Goal: Task Accomplishment & Management: Manage account settings

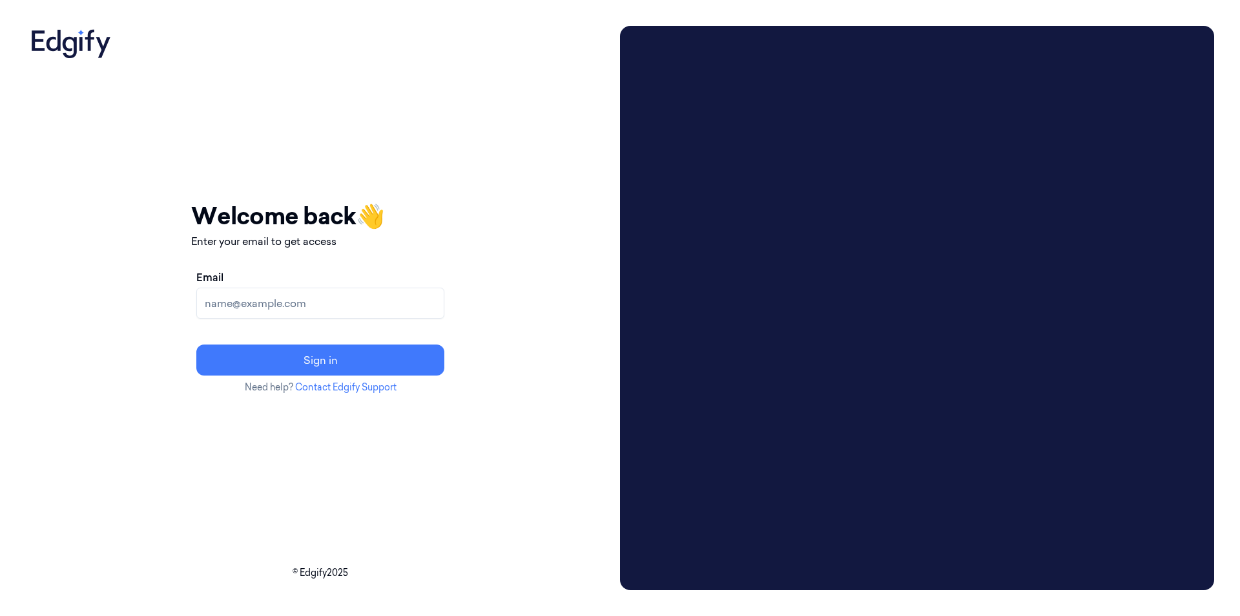
drag, startPoint x: 0, startPoint y: 0, endPoint x: 169, endPoint y: 9, distance: 168.9
click at [108, 59] on div "Your session expired - please log in again Email sent - check your inbox for th…" at bounding box center [620, 308] width 1240 height 616
click at [360, 297] on input "Email" at bounding box center [320, 302] width 248 height 31
type input "[EMAIL_ADDRESS][DOMAIN_NAME]"
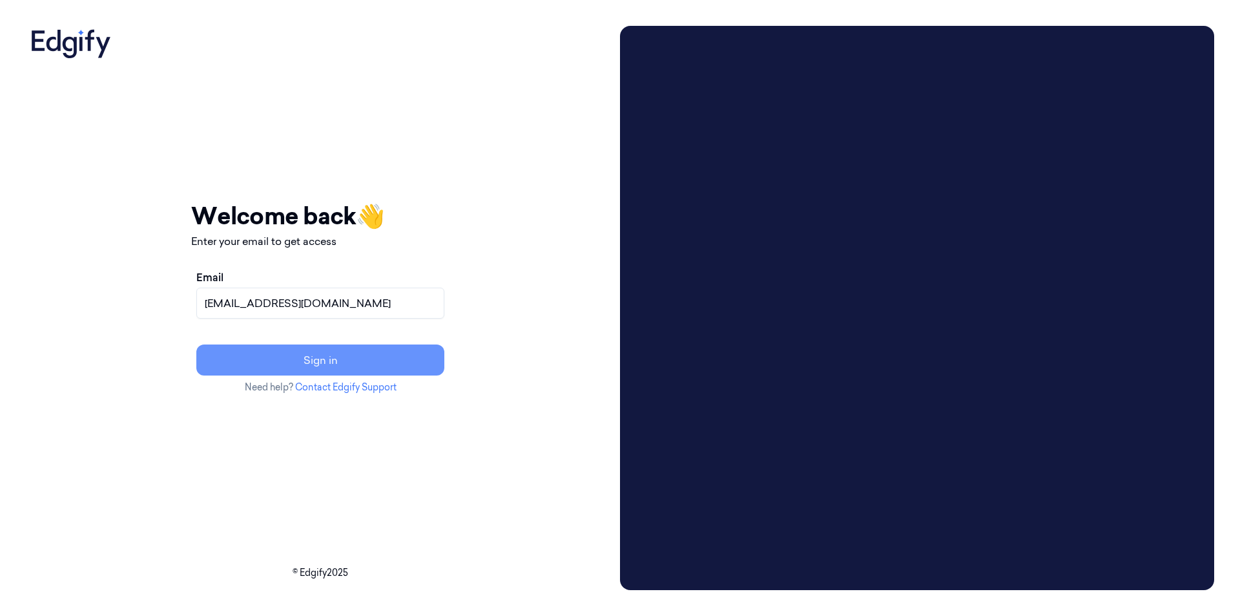
click at [338, 360] on button "Sign in" at bounding box center [320, 359] width 248 height 31
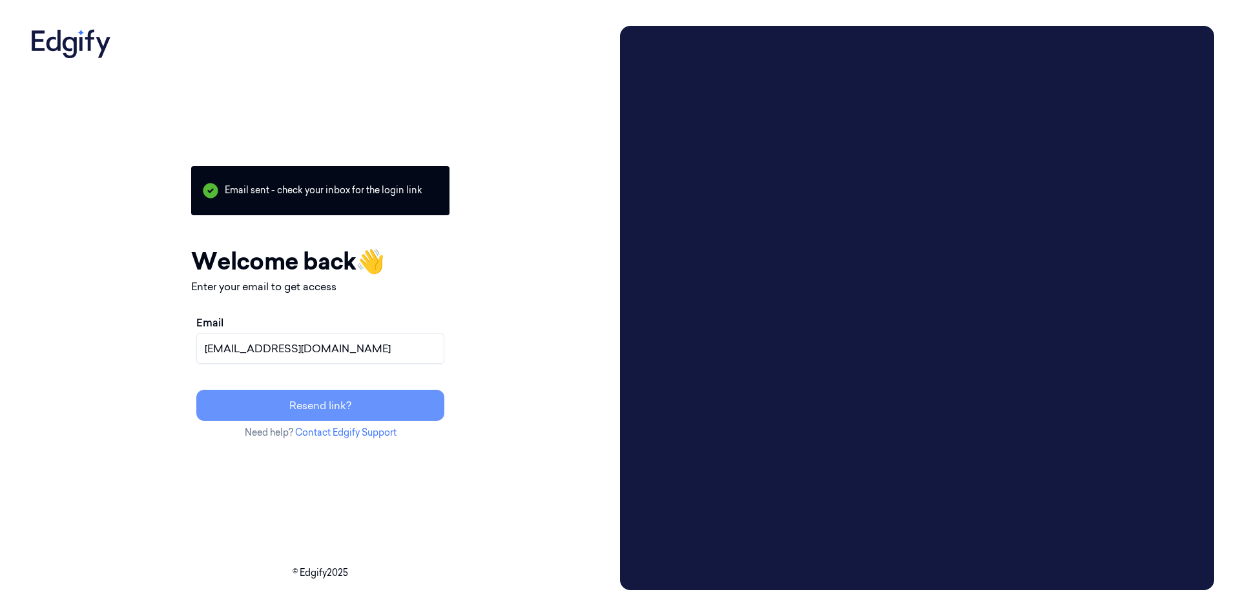
click at [362, 400] on button "Resend link?" at bounding box center [320, 405] width 248 height 31
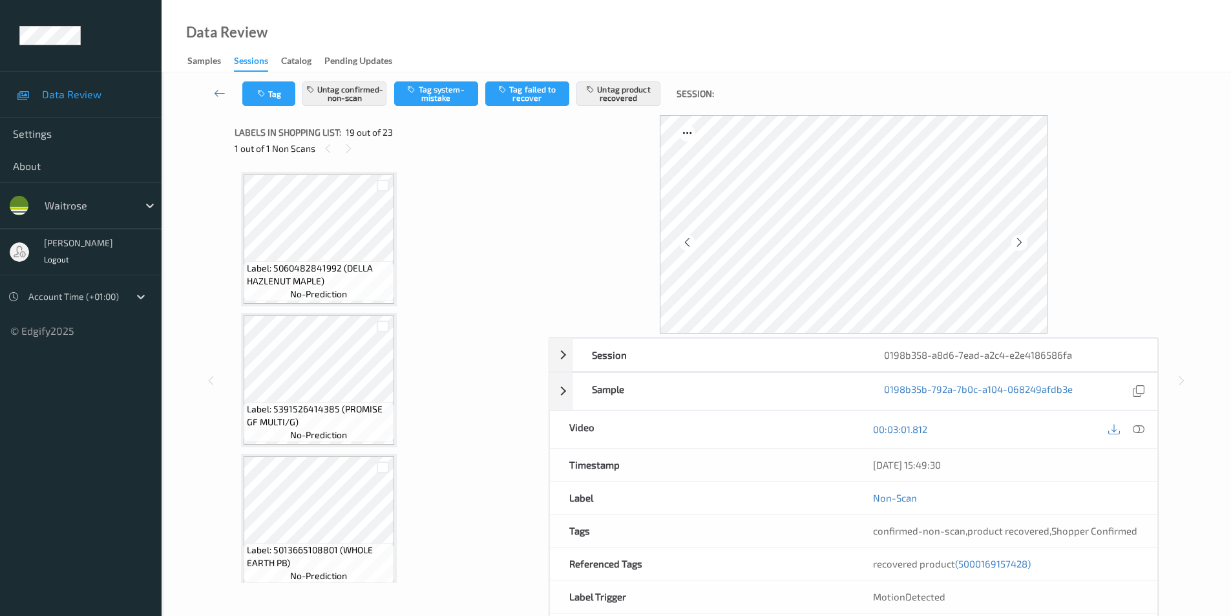
scroll to position [2323, 0]
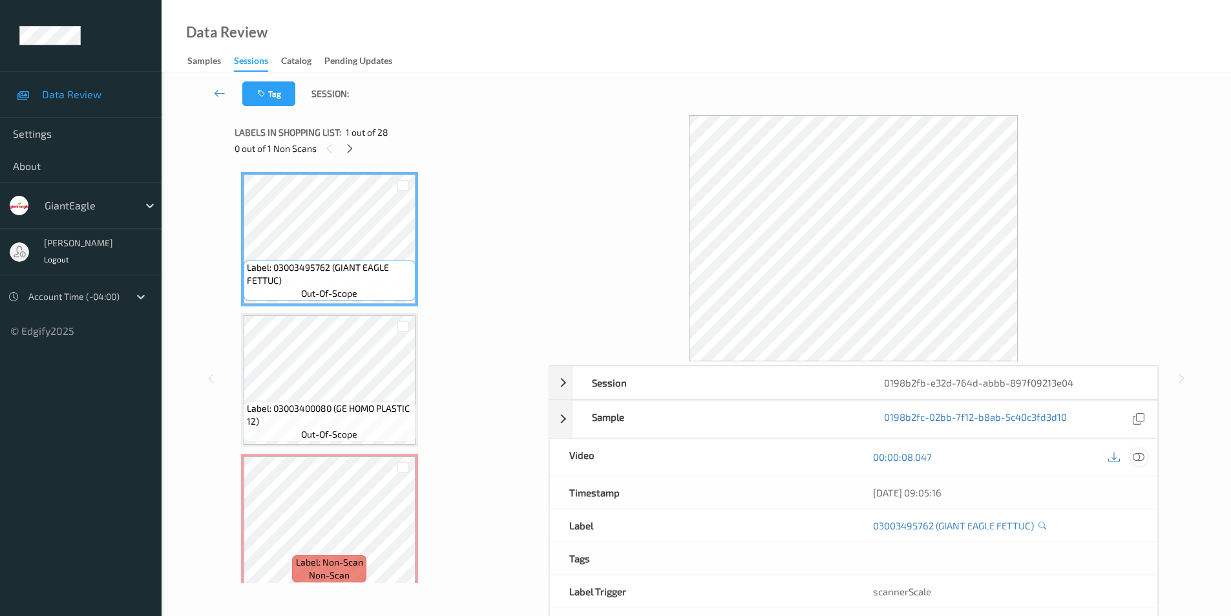
click at [1139, 457] on icon at bounding box center [1139, 457] width 12 height 12
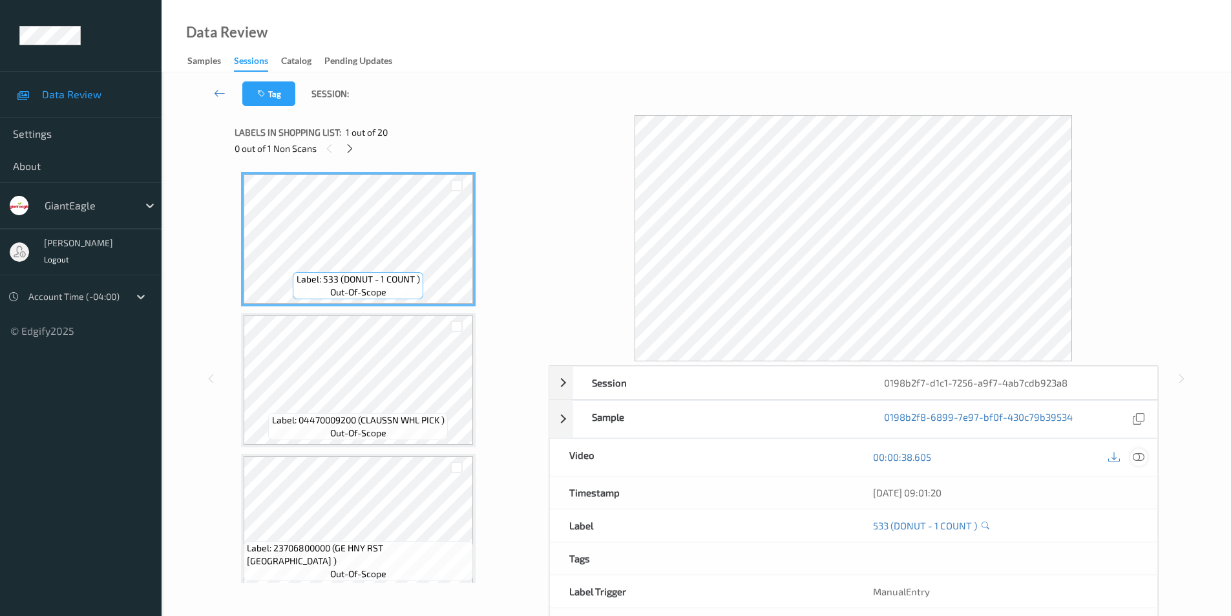
click at [1138, 459] on icon at bounding box center [1139, 457] width 12 height 12
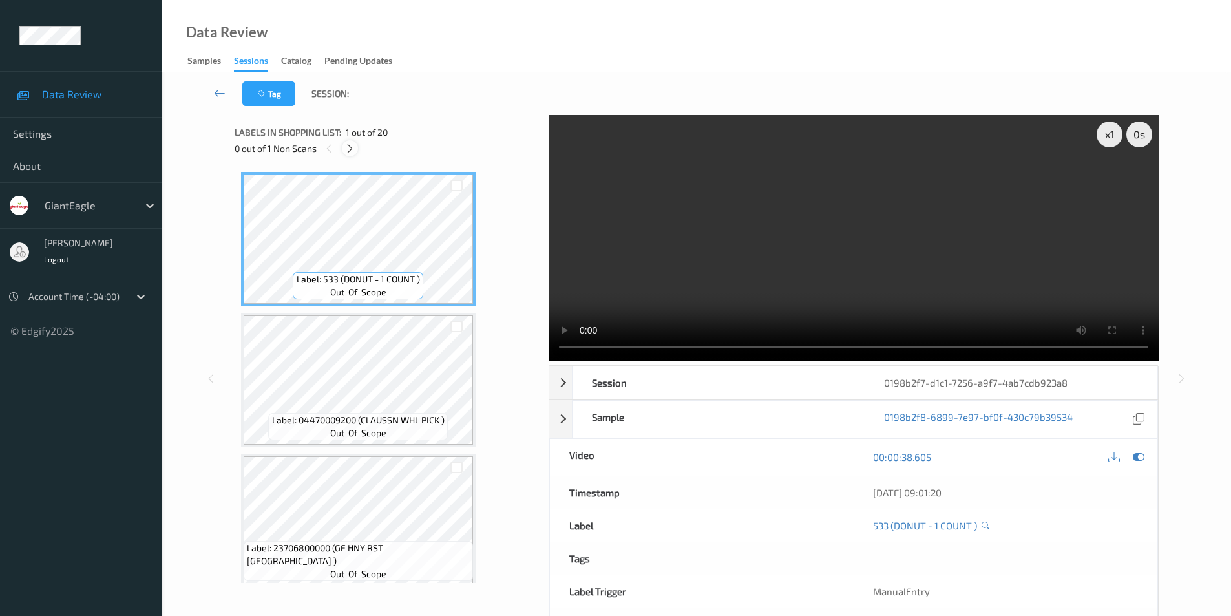
click at [348, 148] on icon at bounding box center [349, 149] width 11 height 12
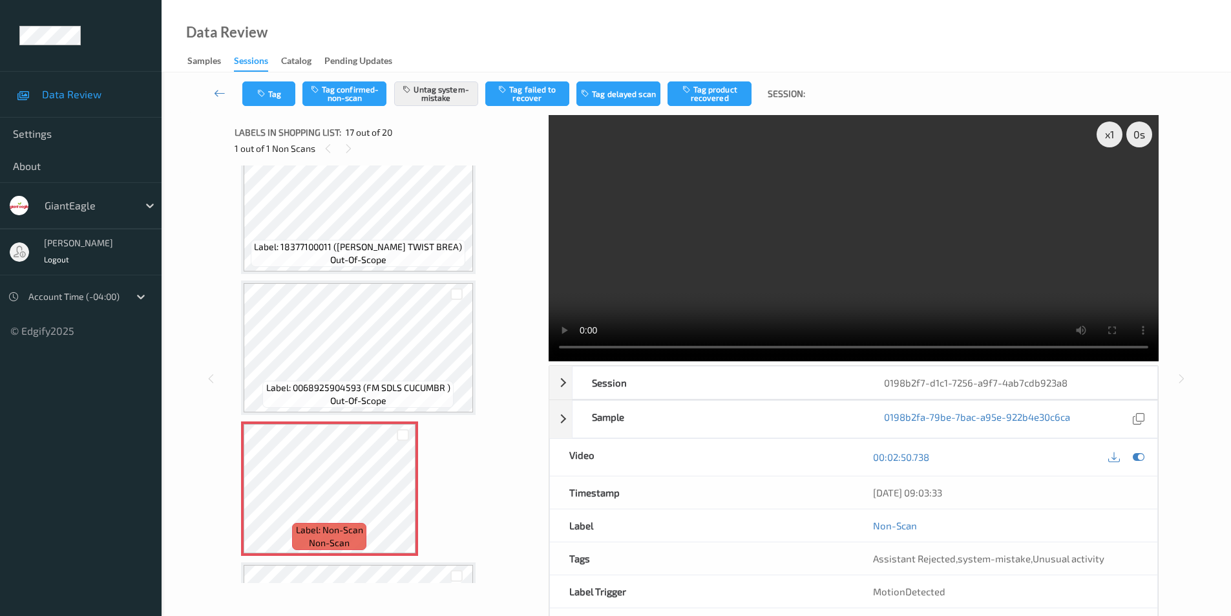
scroll to position [1990, 0]
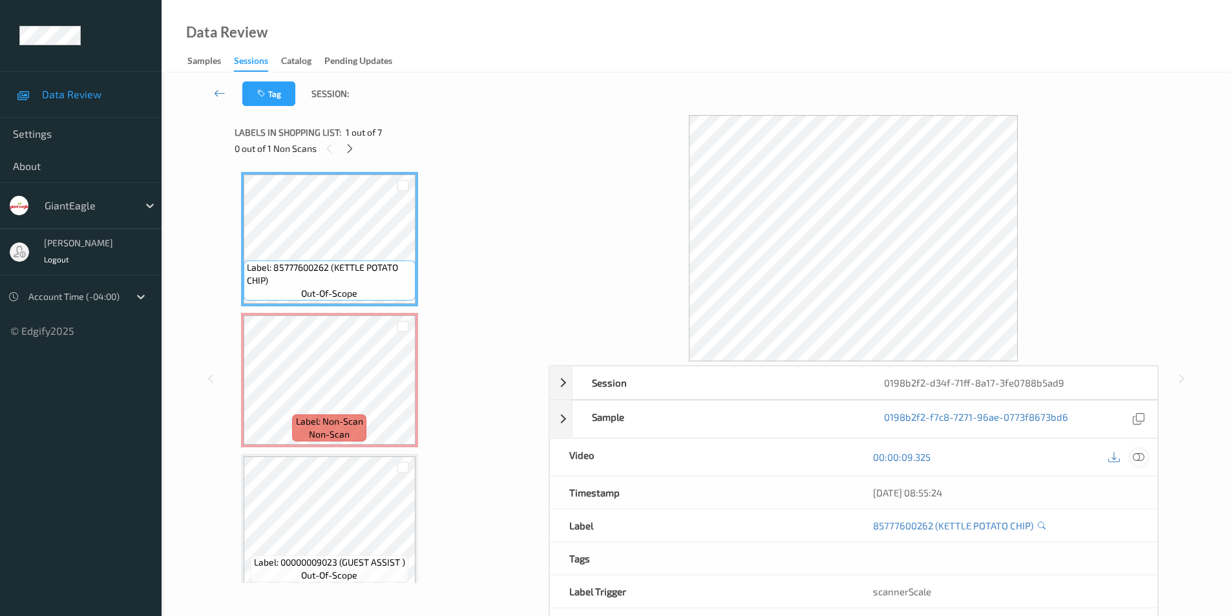
click at [1138, 455] on icon at bounding box center [1139, 457] width 12 height 12
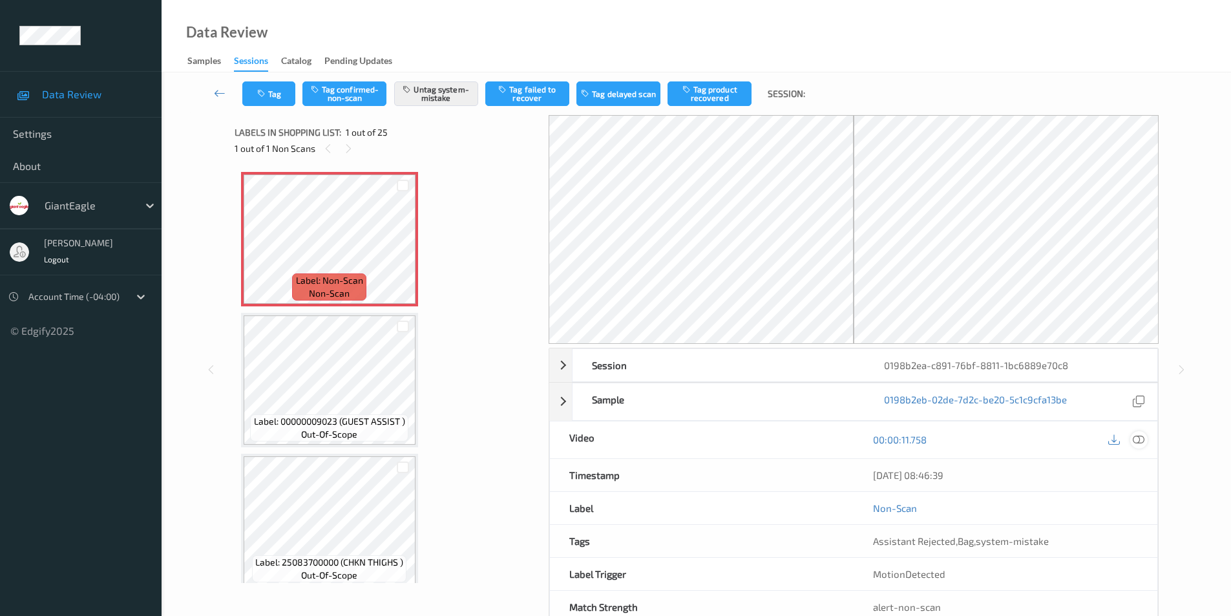
click at [1140, 437] on icon at bounding box center [1139, 439] width 12 height 12
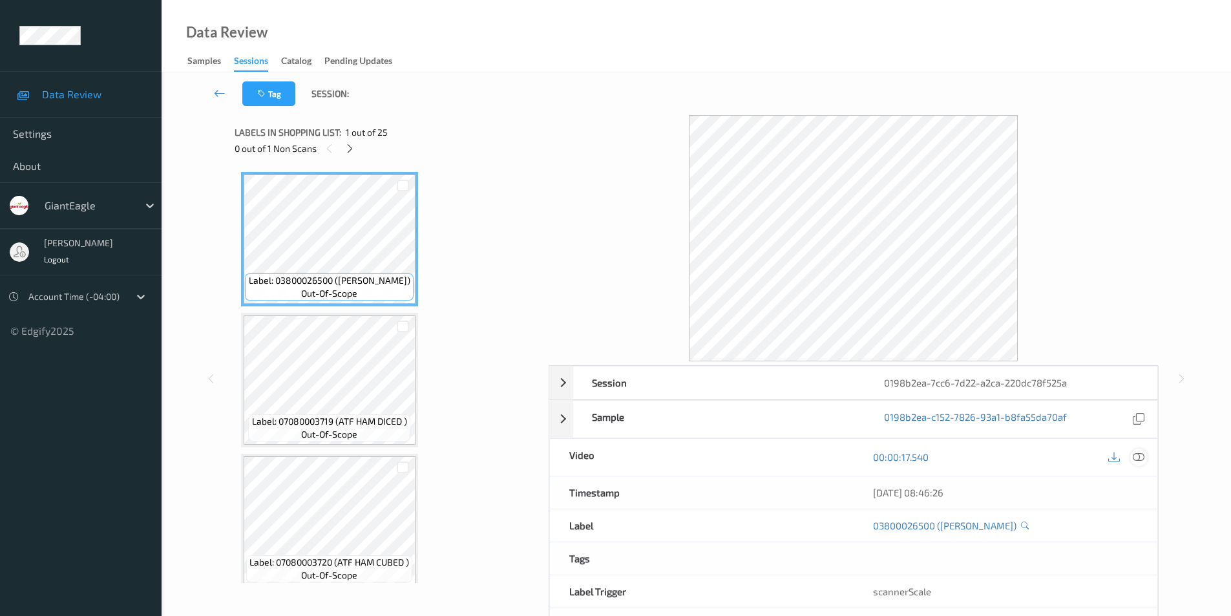
click at [1136, 455] on icon at bounding box center [1139, 457] width 12 height 12
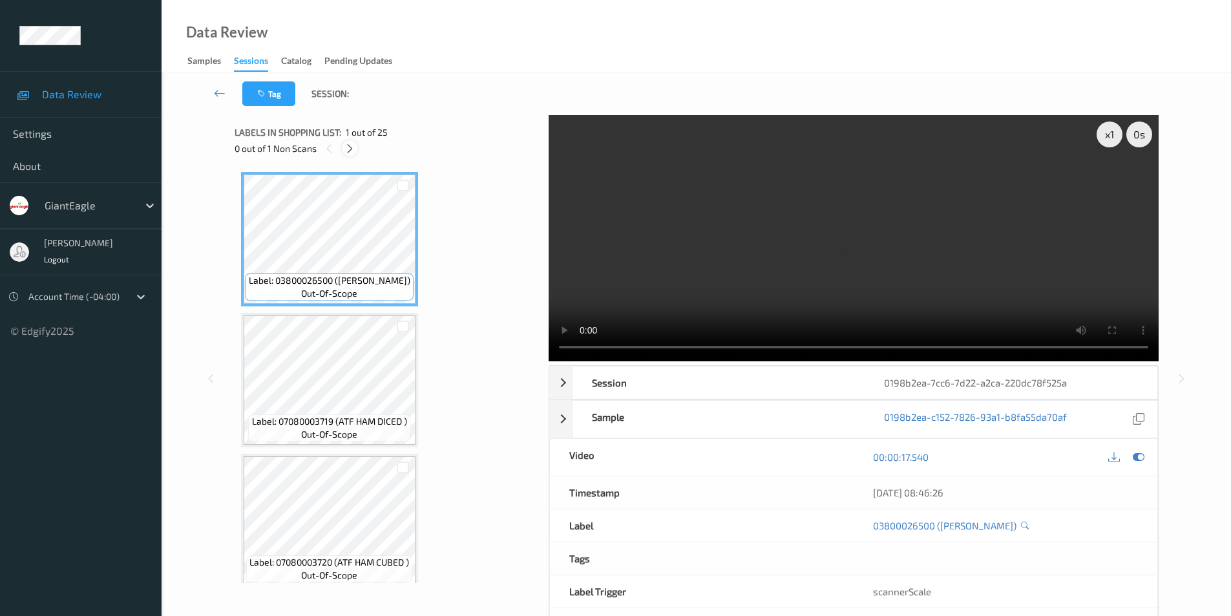
click at [351, 150] on icon at bounding box center [349, 149] width 11 height 12
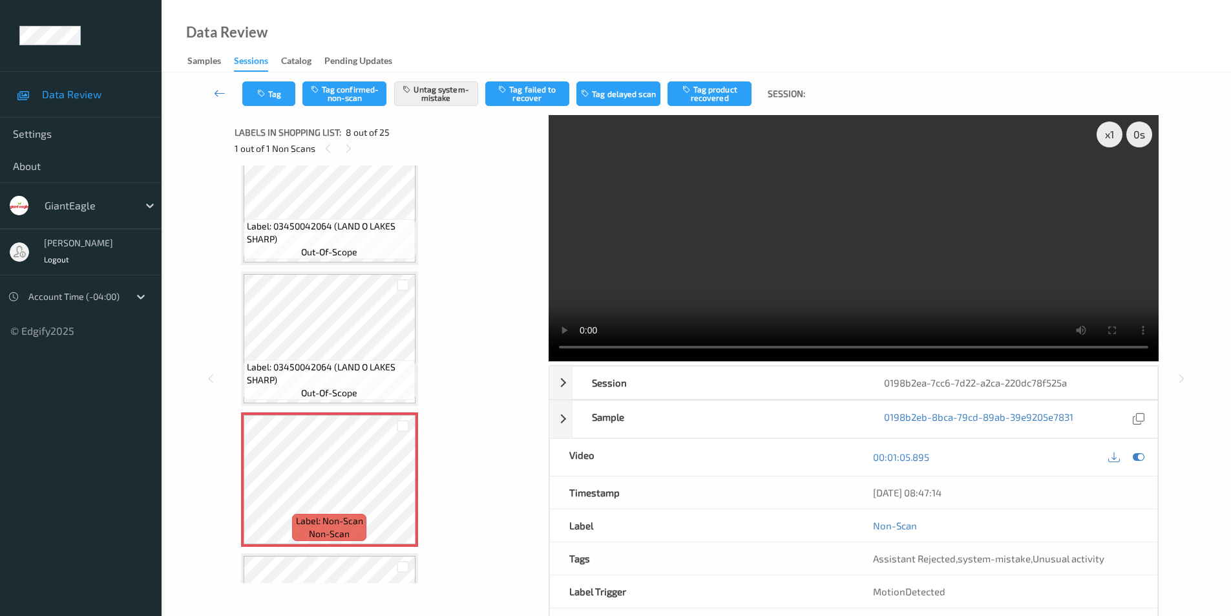
scroll to position [722, 0]
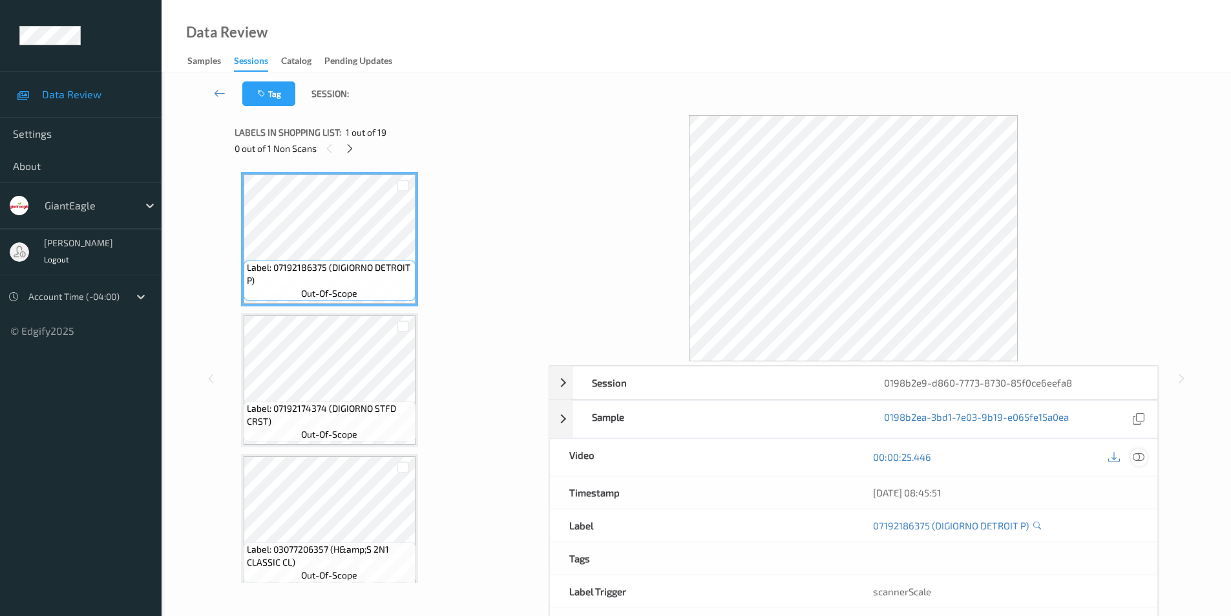
click at [1138, 455] on icon at bounding box center [1139, 457] width 12 height 12
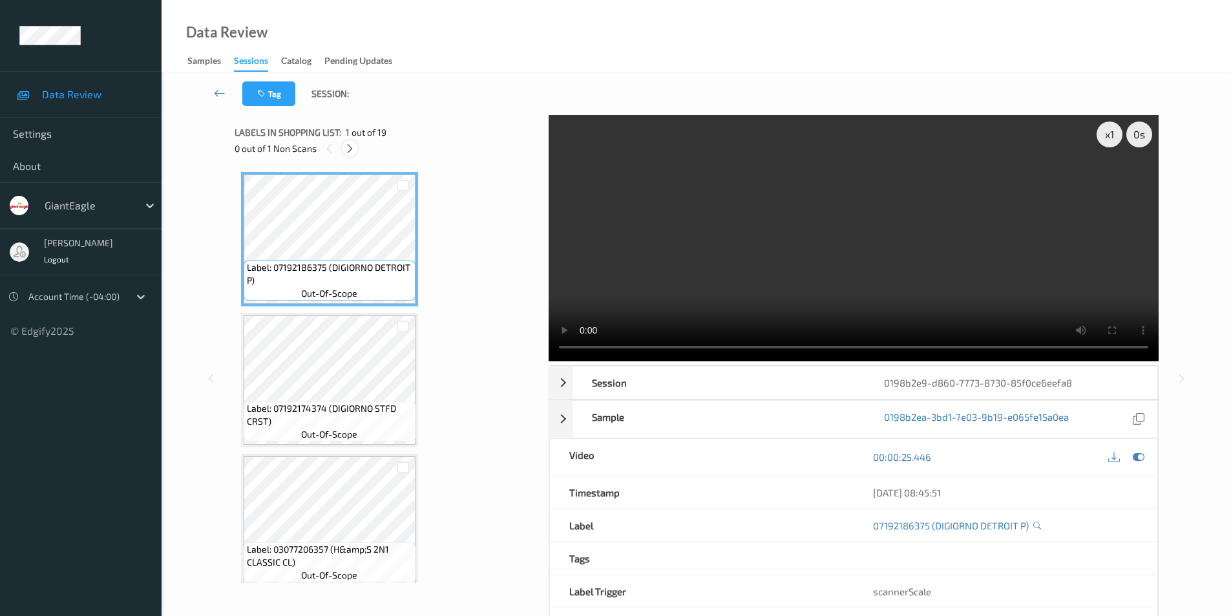
click at [347, 144] on icon at bounding box center [349, 149] width 11 height 12
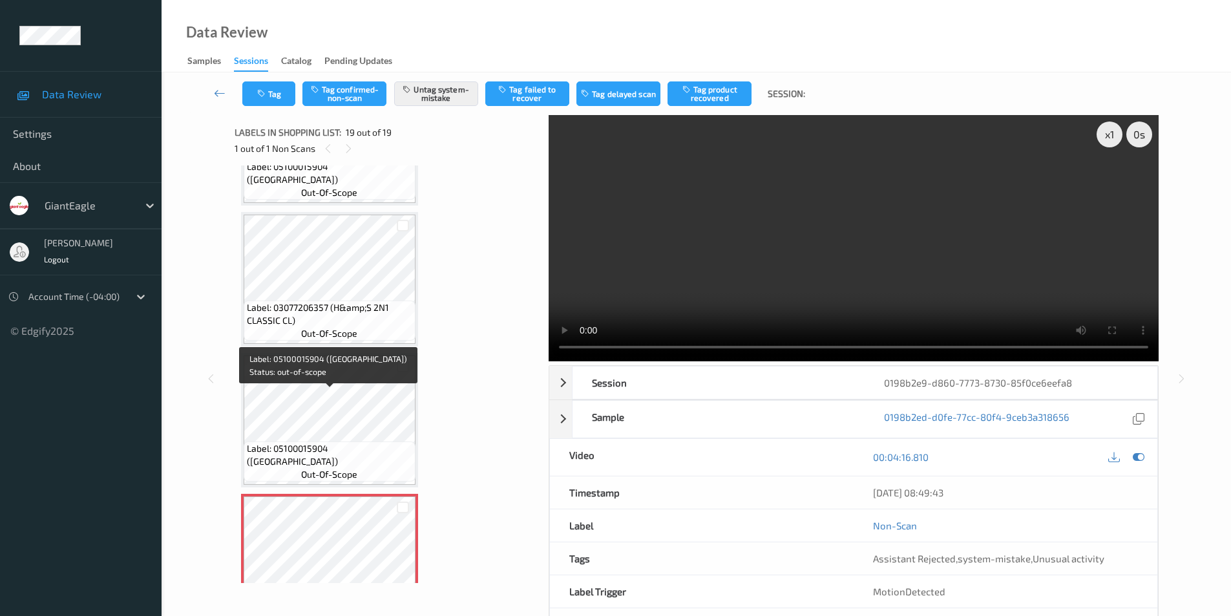
scroll to position [2136, 0]
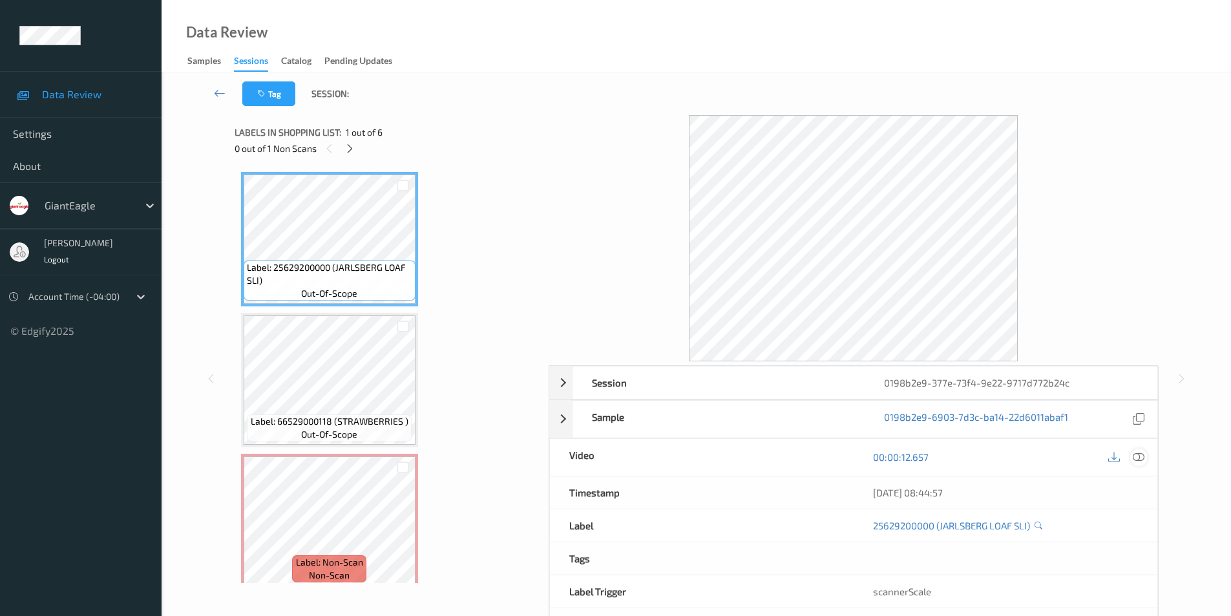
click at [1145, 452] on div at bounding box center [1138, 456] width 17 height 17
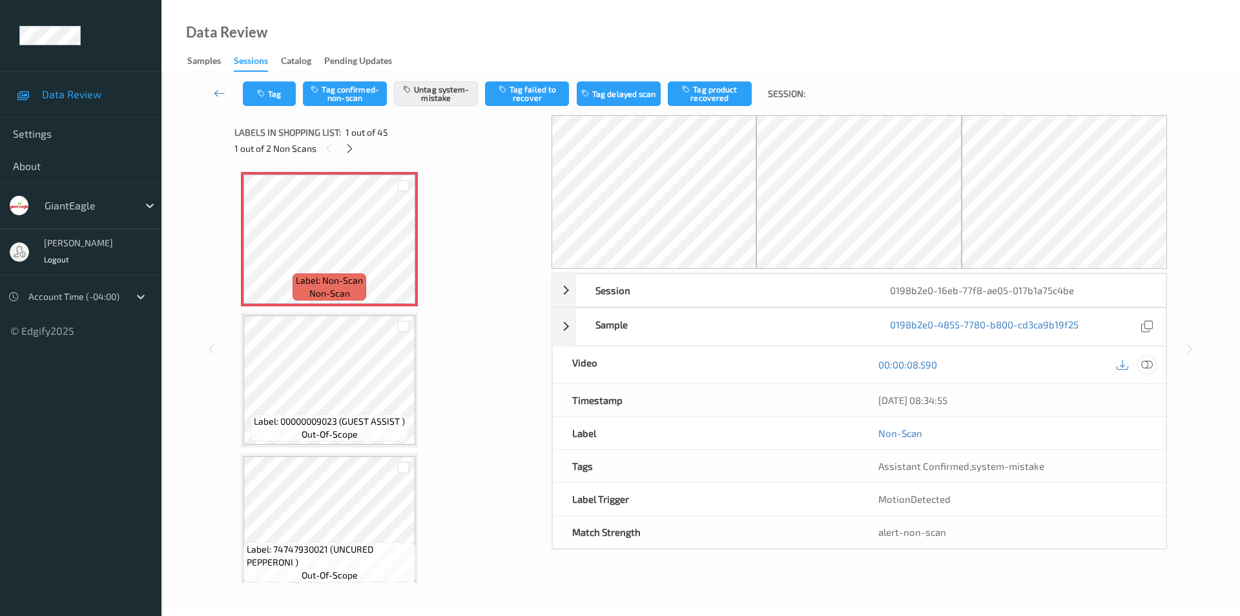
click at [1145, 358] on div at bounding box center [1147, 364] width 17 height 17
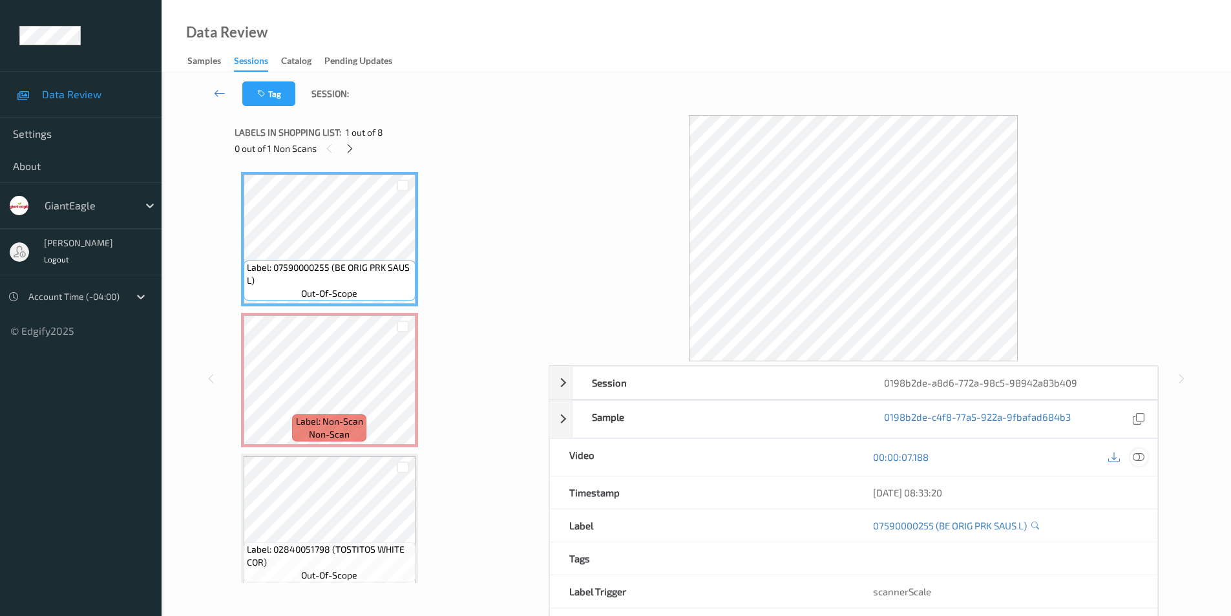
click at [1137, 453] on icon at bounding box center [1139, 457] width 12 height 12
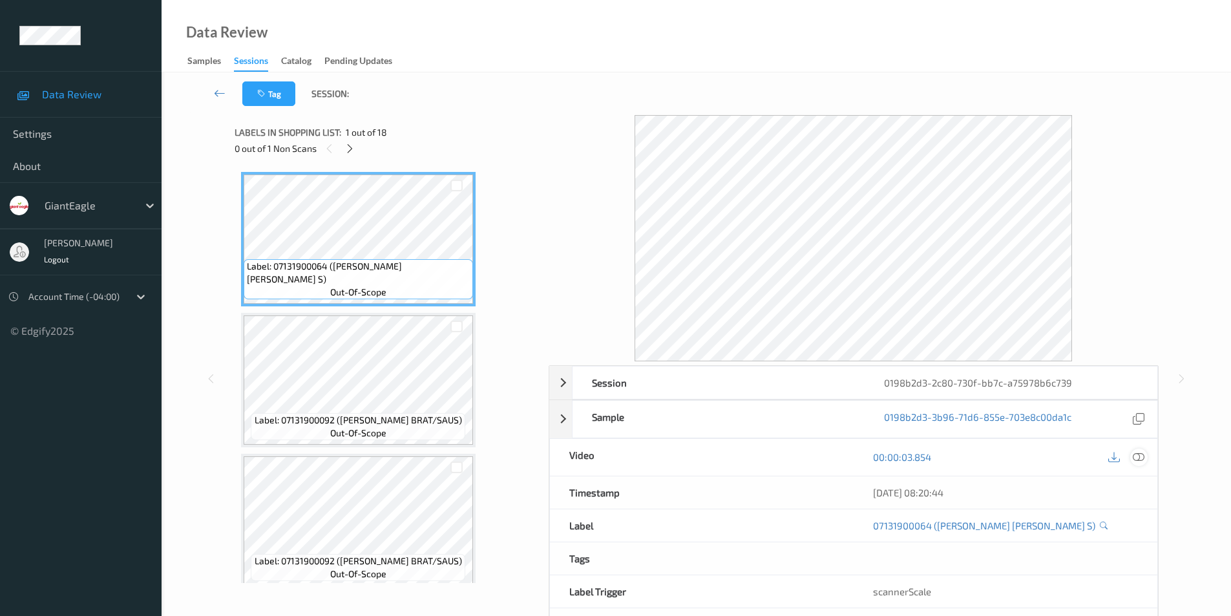
click at [1143, 457] on icon at bounding box center [1139, 457] width 12 height 12
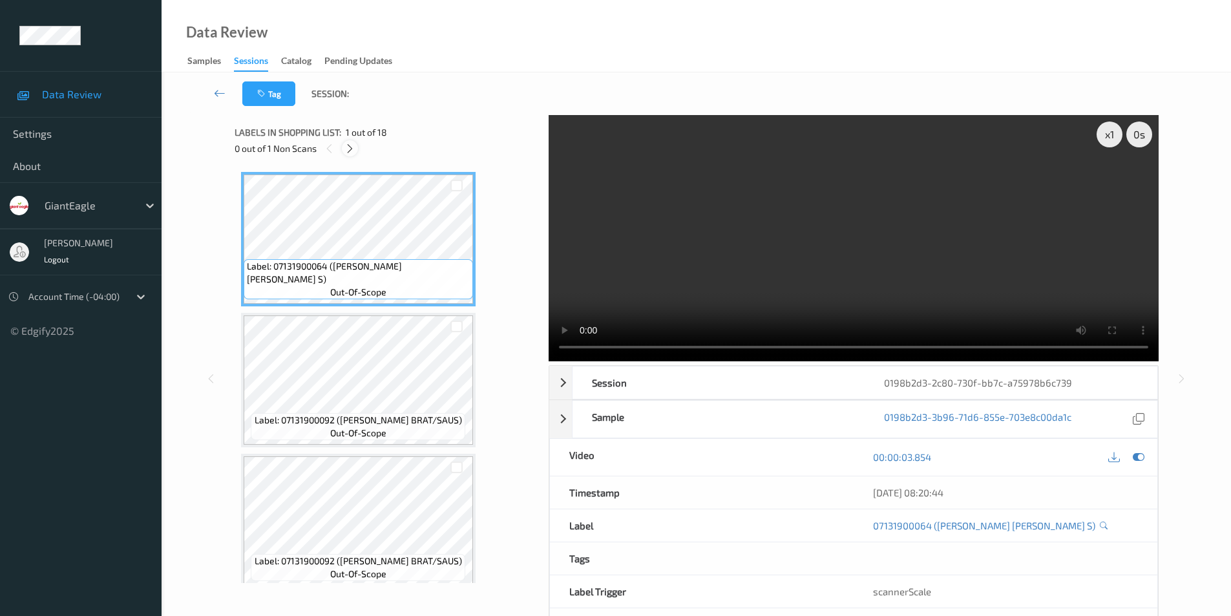
click at [355, 145] on icon at bounding box center [349, 149] width 11 height 12
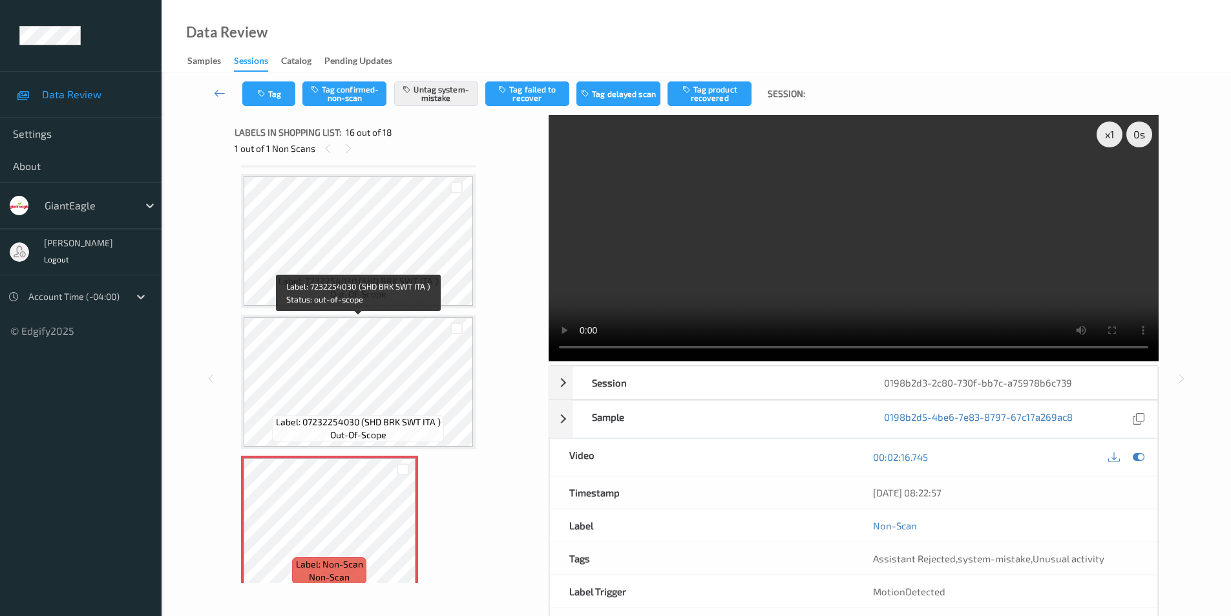
scroll to position [1784, 0]
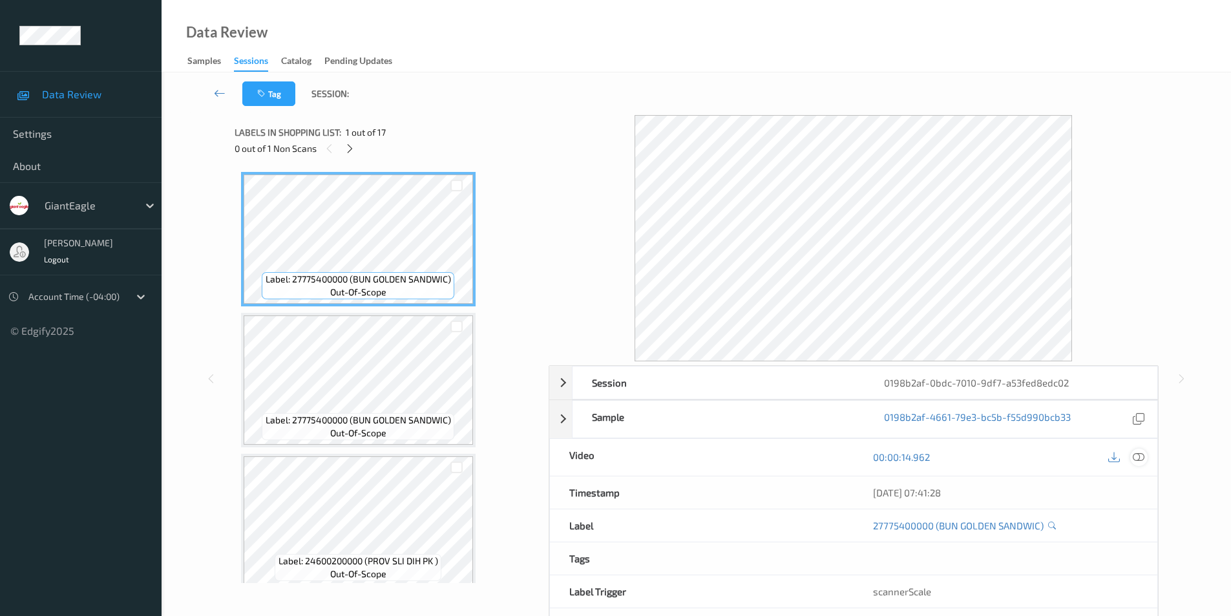
click at [1138, 454] on icon at bounding box center [1139, 457] width 12 height 12
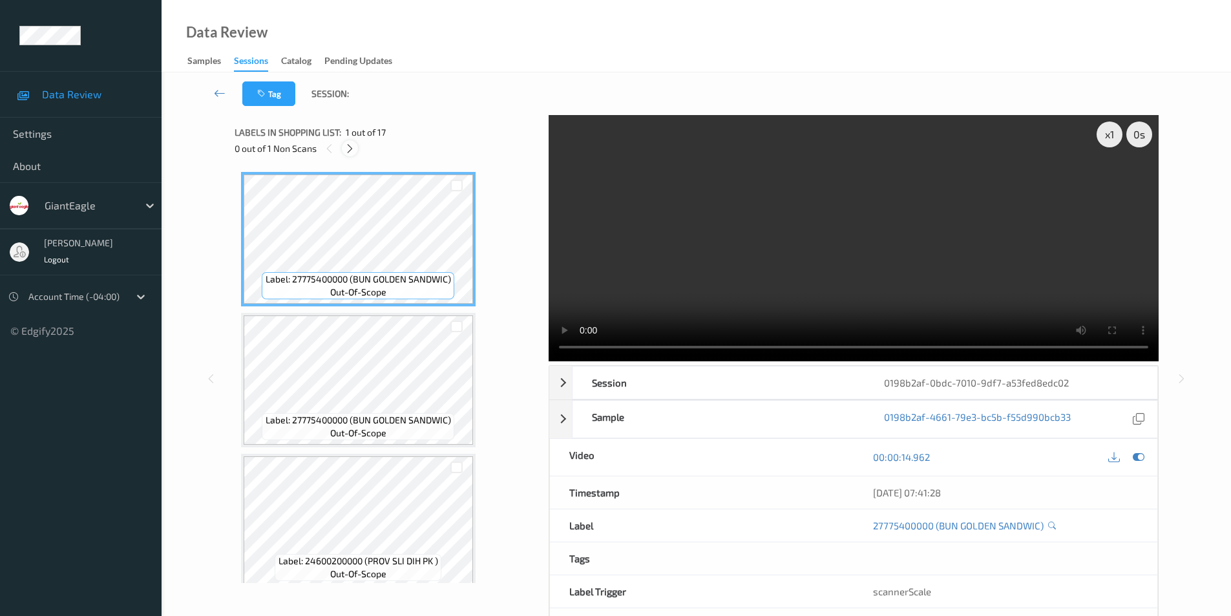
click at [348, 147] on icon at bounding box center [349, 149] width 11 height 12
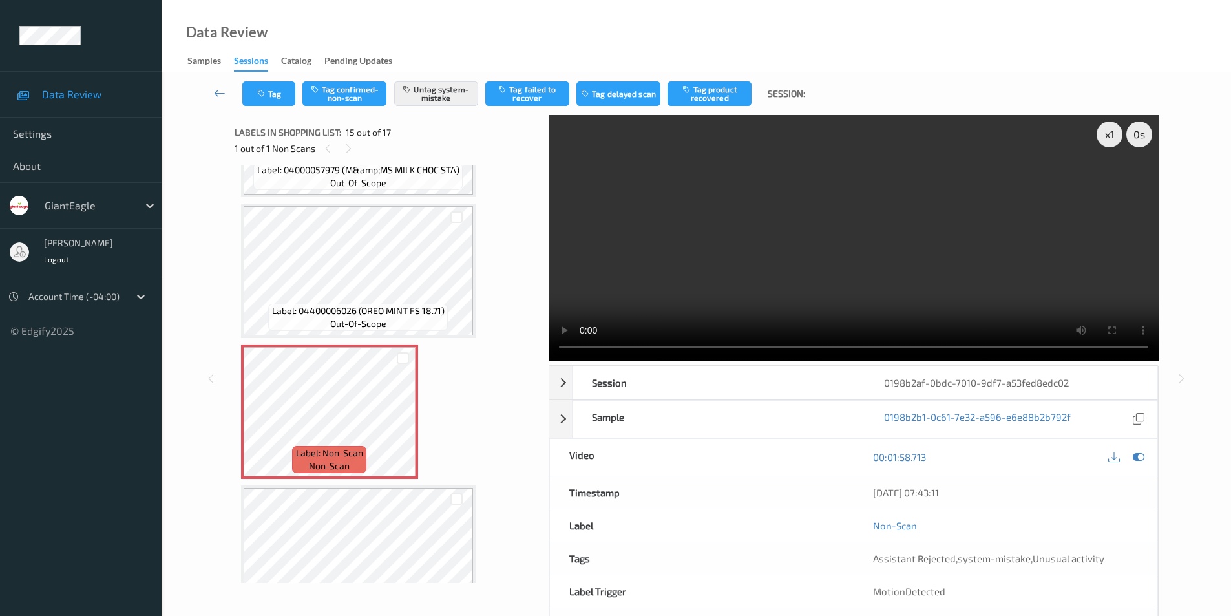
scroll to position [1773, 0]
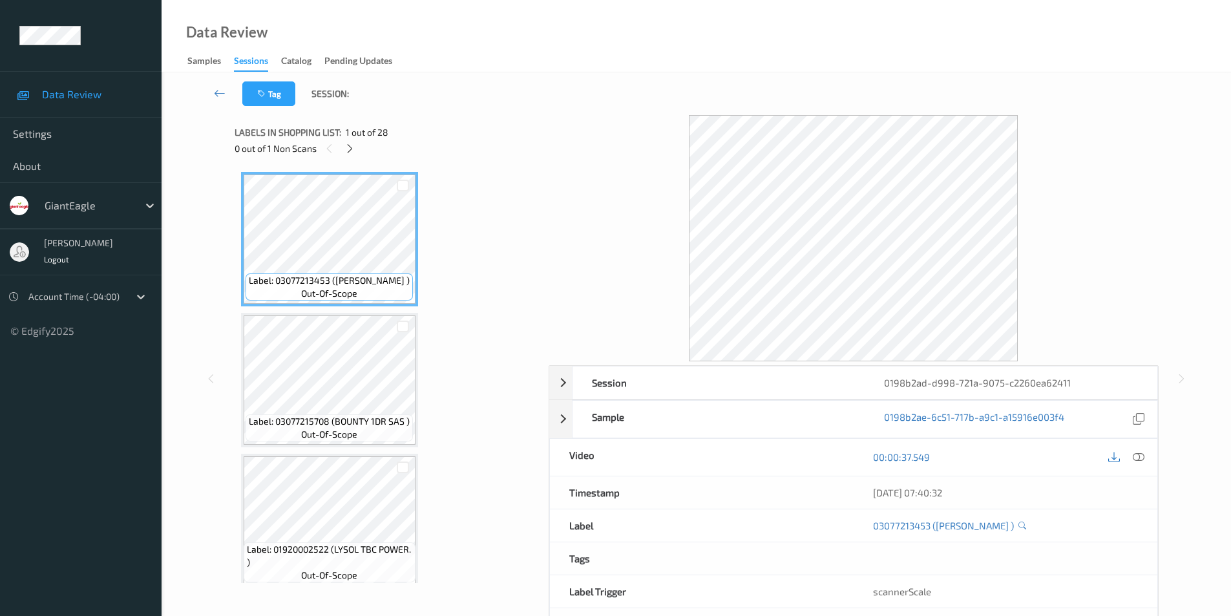
click at [1134, 458] on icon at bounding box center [1139, 457] width 12 height 12
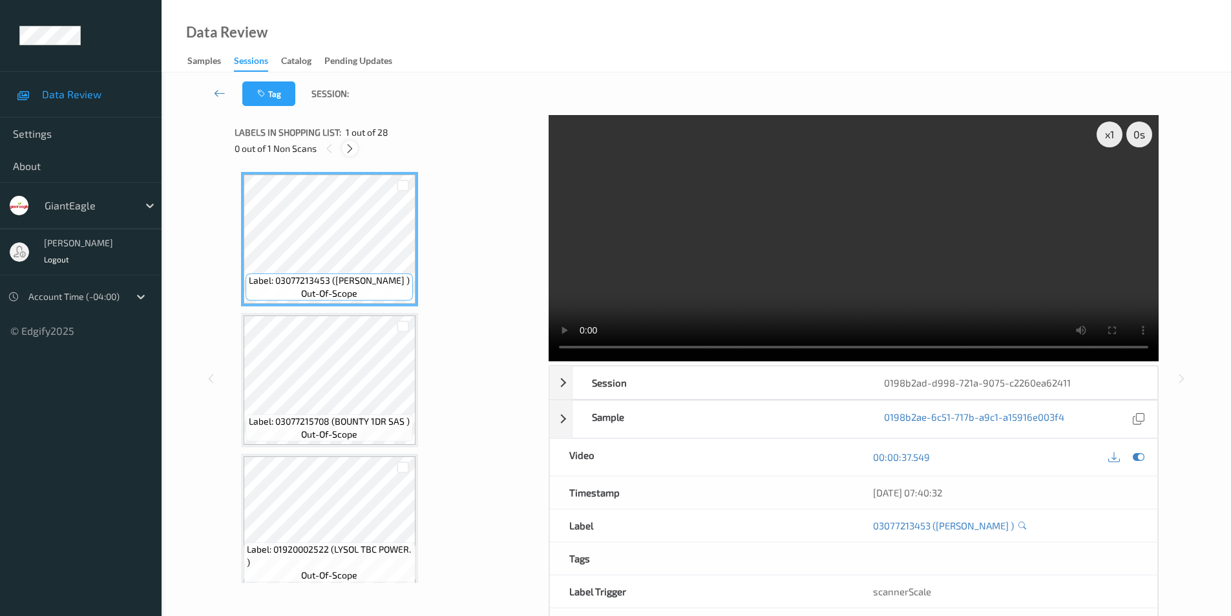
click at [350, 146] on icon at bounding box center [349, 149] width 11 height 12
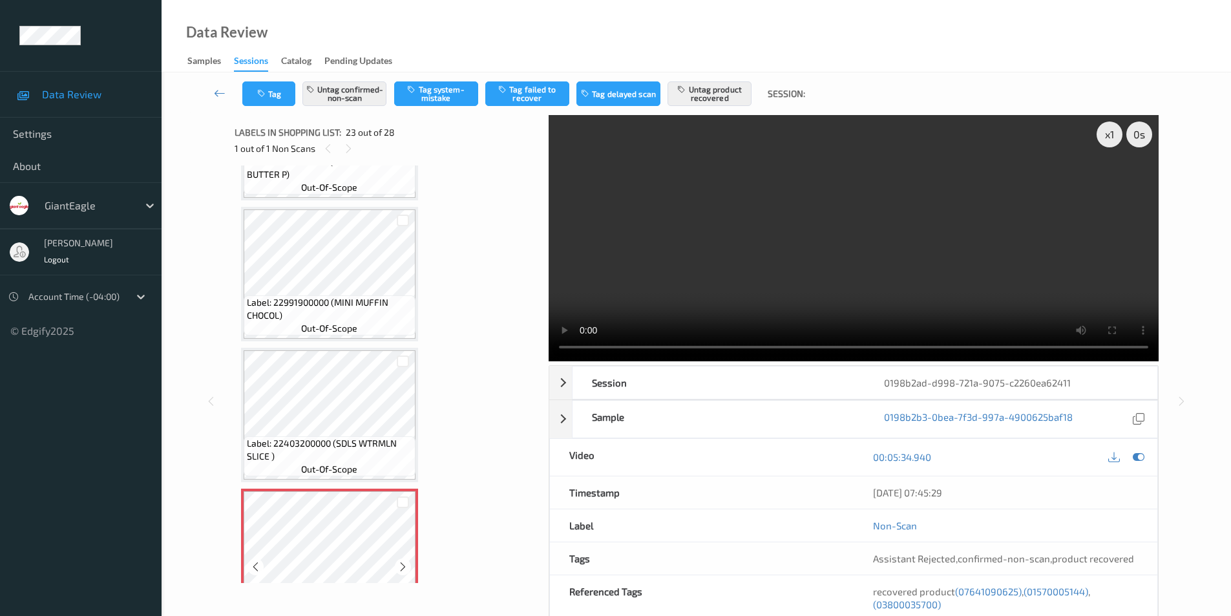
scroll to position [2770, 0]
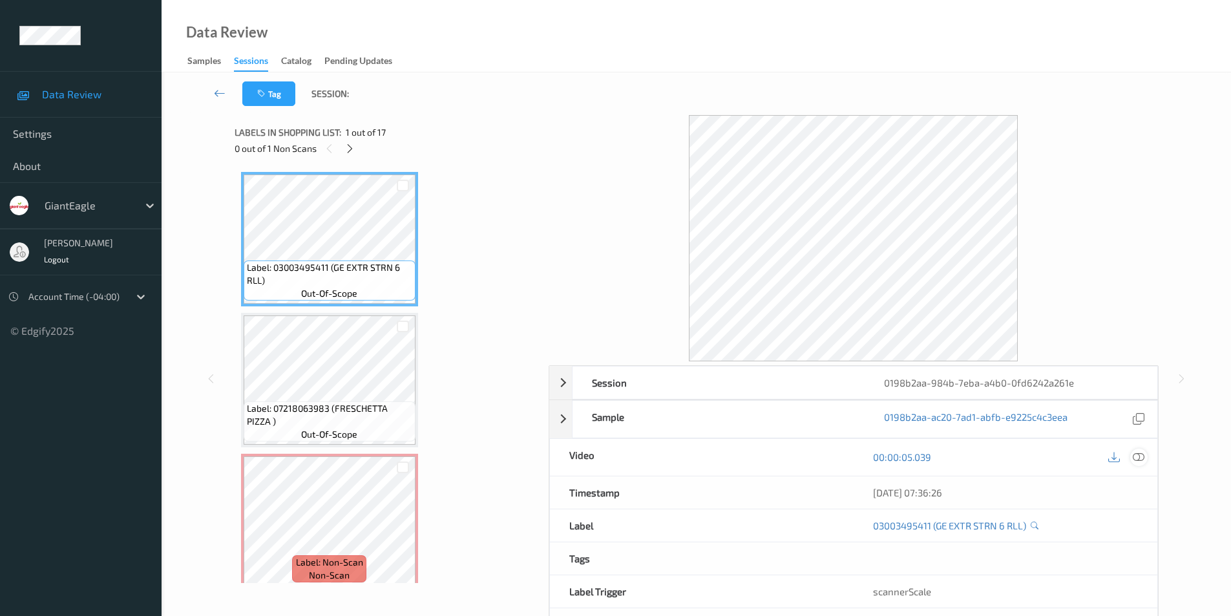
click at [1140, 455] on icon at bounding box center [1139, 457] width 12 height 12
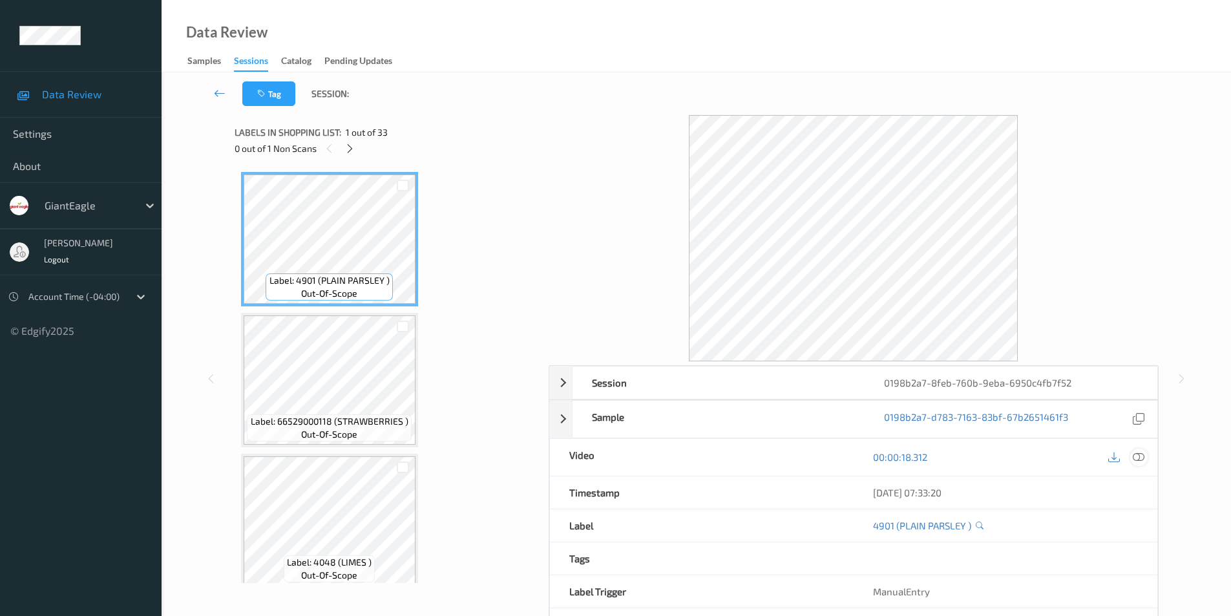
click at [1139, 452] on icon at bounding box center [1139, 457] width 12 height 12
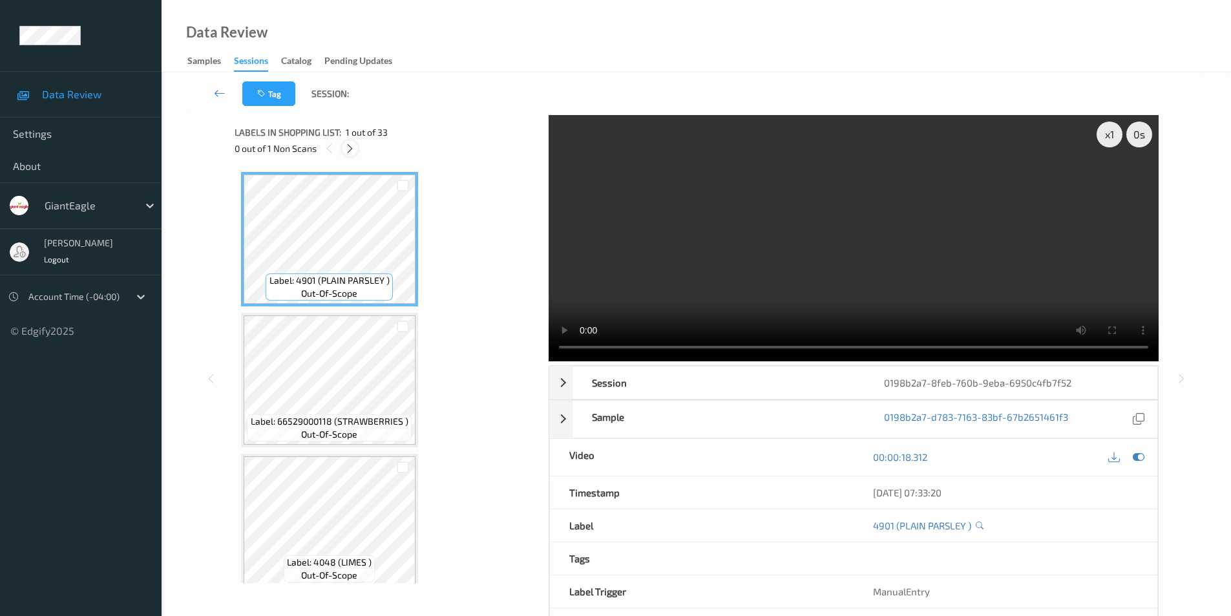
click at [348, 148] on icon at bounding box center [349, 149] width 11 height 12
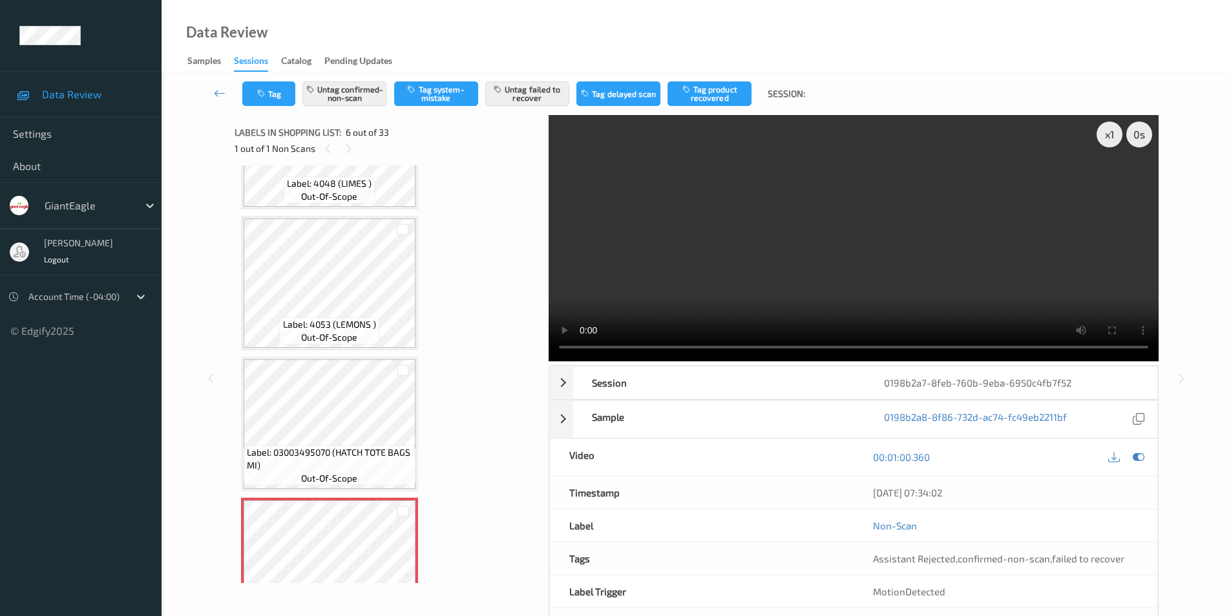
scroll to position [376, 0]
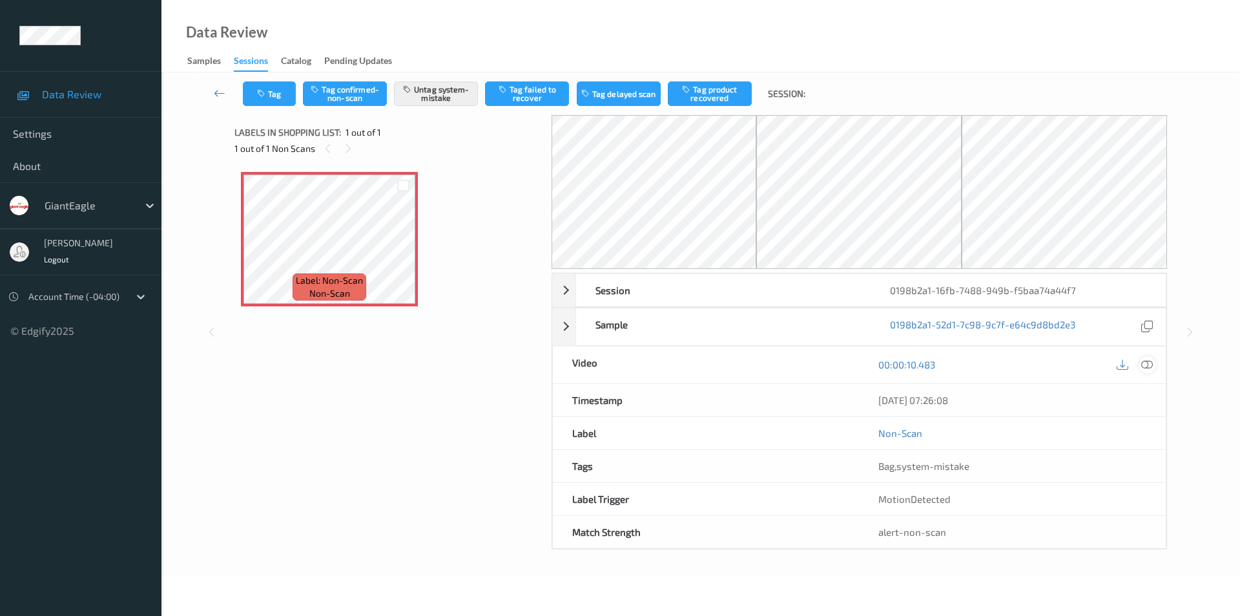
click at [1153, 365] on icon at bounding box center [1148, 365] width 12 height 12
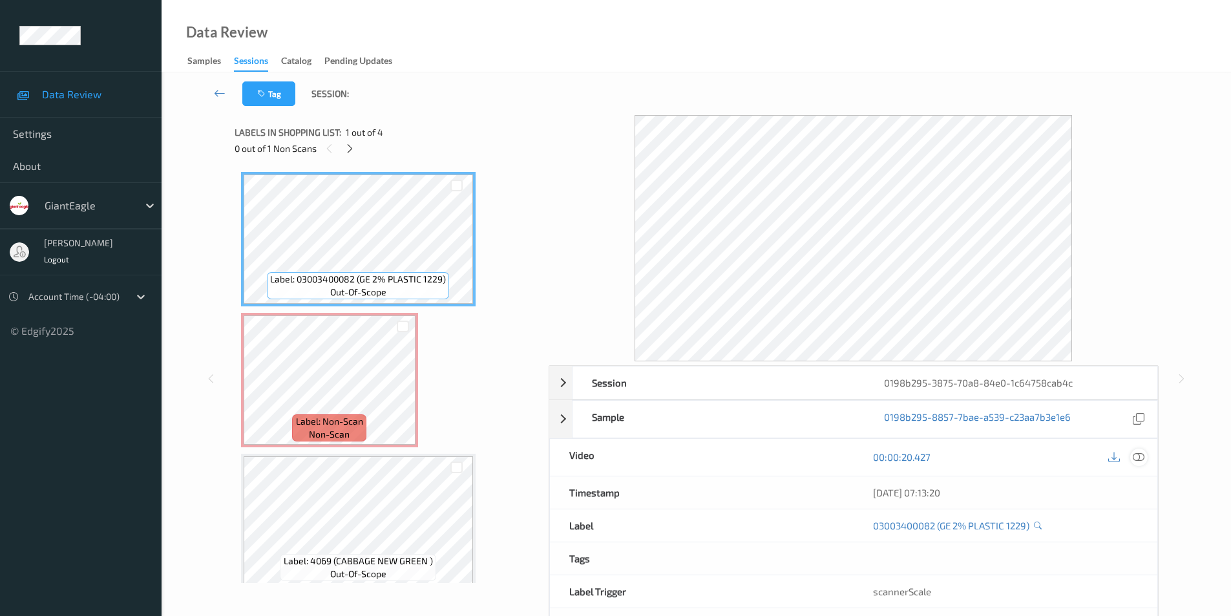
click at [1143, 455] on icon at bounding box center [1139, 457] width 12 height 12
